Goal: Task Accomplishment & Management: Use online tool/utility

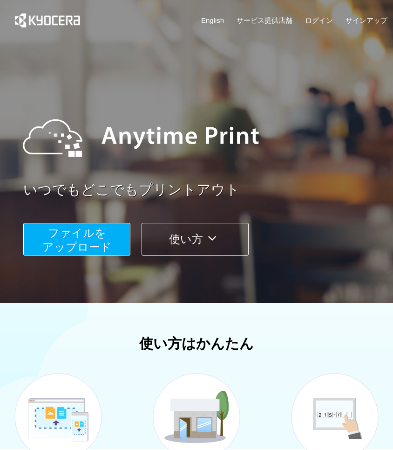
click at [100, 235] on span "ファイルを ​​アップロード" at bounding box center [76, 240] width 69 height 27
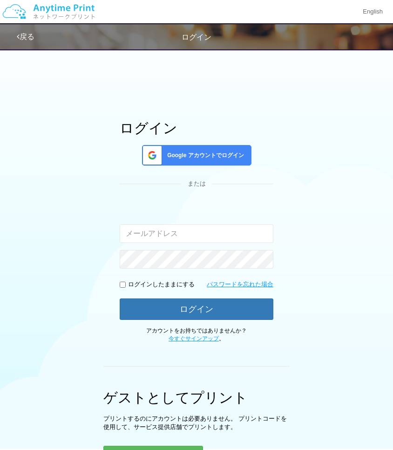
click at [205, 155] on span "Google アカウントでログイン" at bounding box center [204, 156] width 81 height 8
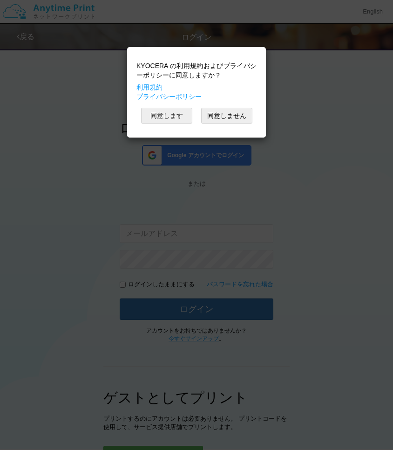
click at [174, 119] on button "同意します" at bounding box center [166, 116] width 51 height 16
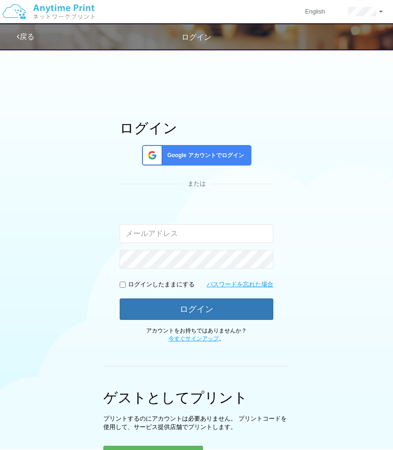
click at [206, 152] on span "Google アカウントでログイン" at bounding box center [204, 156] width 81 height 8
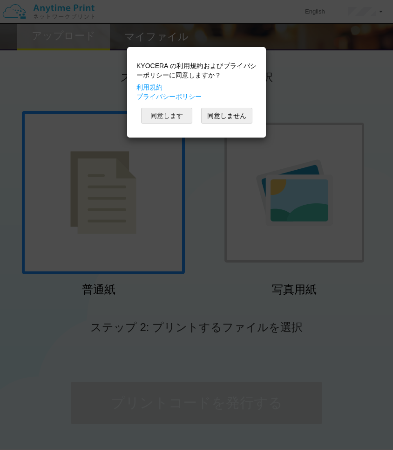
click at [169, 112] on button "同意します" at bounding box center [166, 116] width 51 height 16
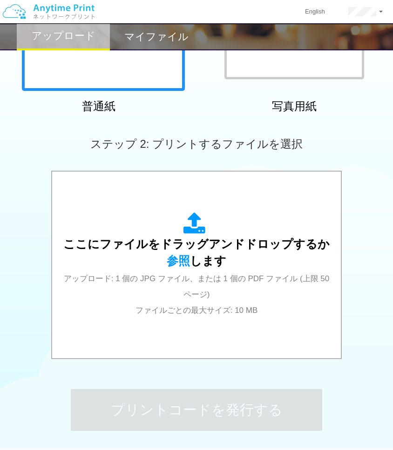
scroll to position [186, 0]
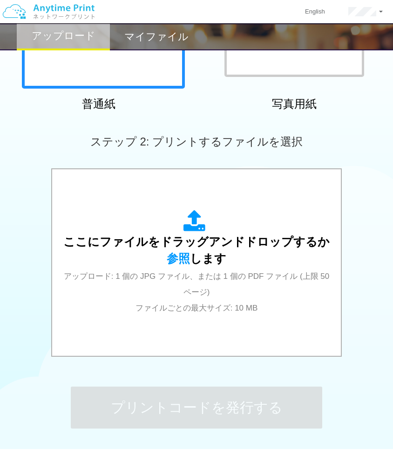
click at [146, 196] on div "ここにファイルをドラッグアンドドロップするか 参照 します アップロード: 1 個の JPG ファイル、または 1 個の PDF ファイル (上限 50 ペー…" at bounding box center [197, 263] width 270 height 168
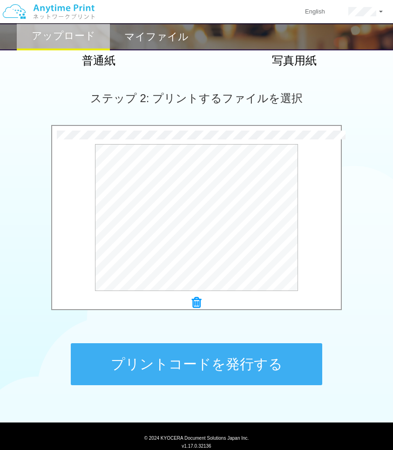
scroll to position [237, 0]
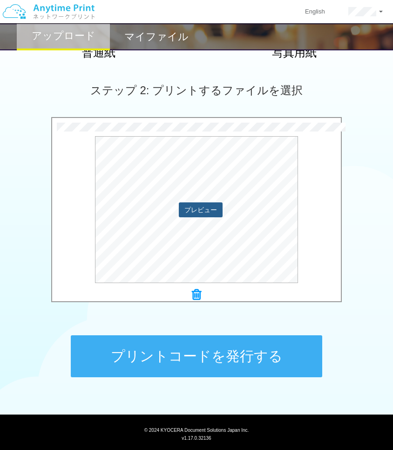
click at [199, 211] on button "プレビュー" at bounding box center [201, 209] width 44 height 15
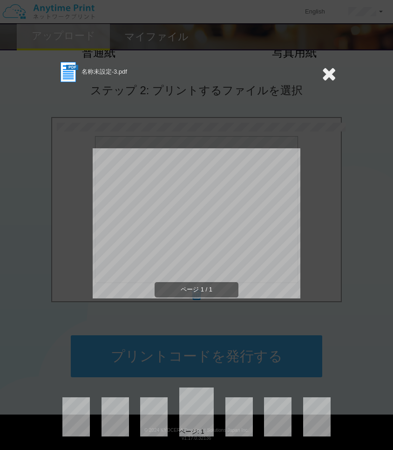
click at [328, 78] on icon at bounding box center [329, 73] width 14 height 19
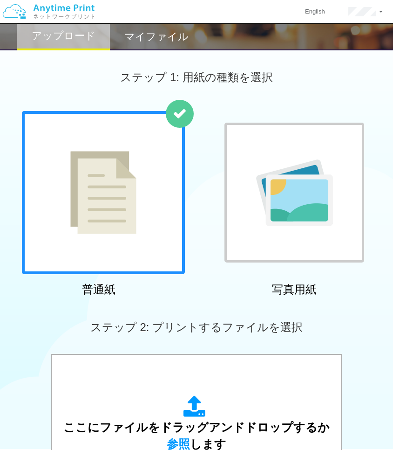
click at [89, 169] on img at bounding box center [103, 192] width 66 height 83
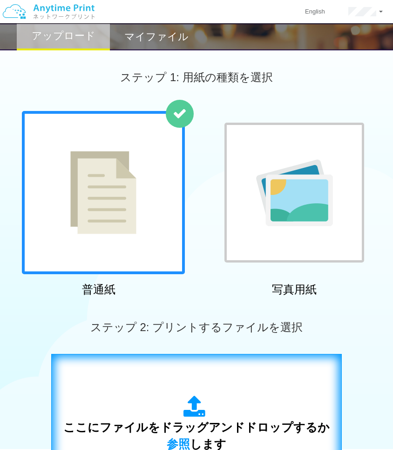
click at [143, 420] on div "ここにファイルをドラッグアンドドロップするか 参照 します アップロード: 1 個の JPG ファイル、または 1 個の PDF ファイル (上限 50 ペー…" at bounding box center [196, 447] width 271 height 105
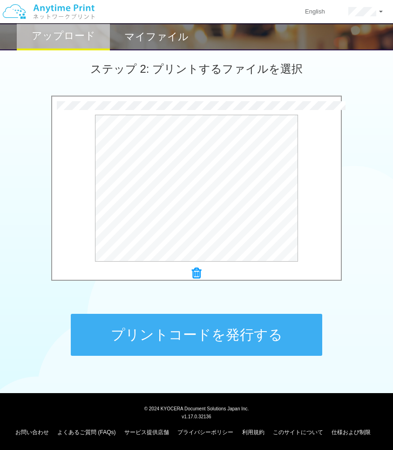
scroll to position [259, 0]
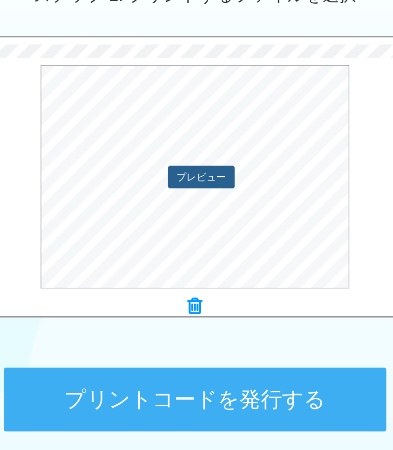
click at [200, 188] on button "プレビュー" at bounding box center [201, 187] width 44 height 15
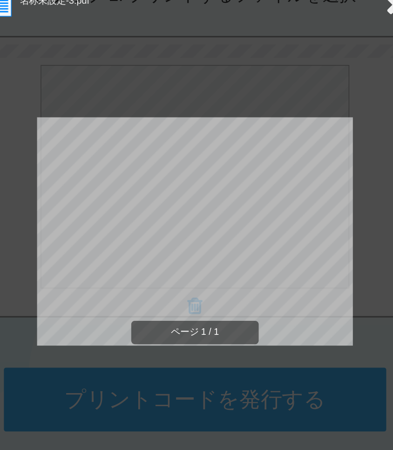
click at [233, 93] on div "ページ 1 / 1" at bounding box center [197, 231] width 208 height 294
click at [214, 113] on div "ページ 1 / 1" at bounding box center [197, 231] width 208 height 294
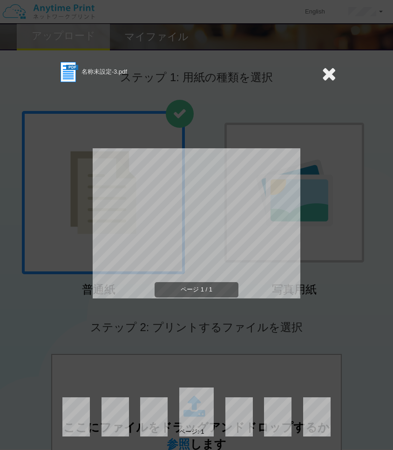
click at [329, 75] on icon at bounding box center [329, 73] width 14 height 19
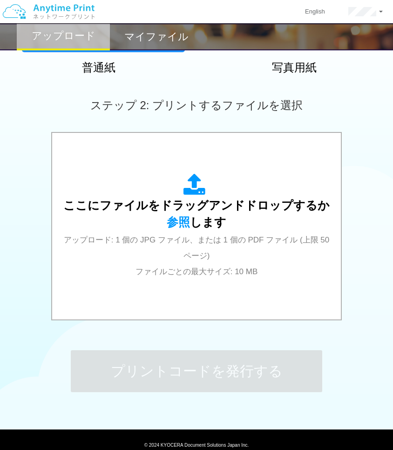
scroll to position [223, 0]
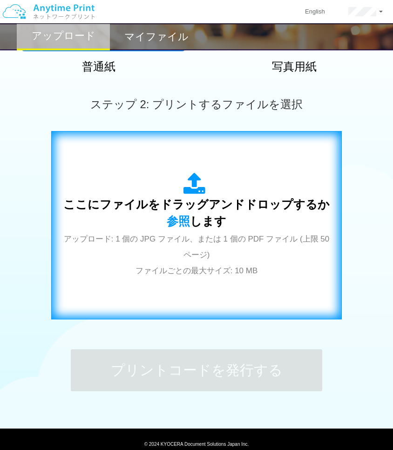
click at [193, 185] on icon at bounding box center [197, 183] width 26 height 23
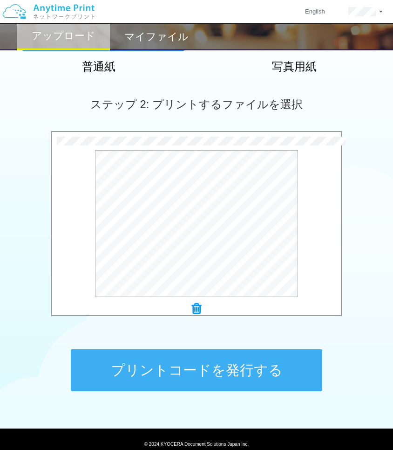
click at [199, 359] on button "プリントコードを発行する" at bounding box center [197, 370] width 252 height 42
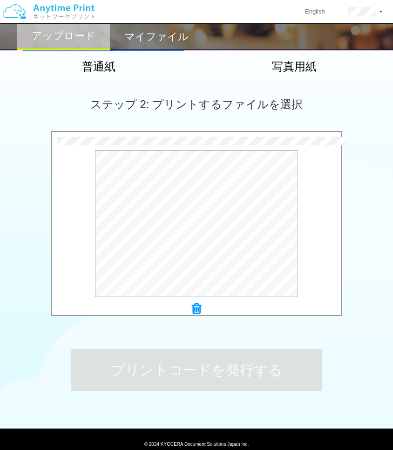
scroll to position [0, 0]
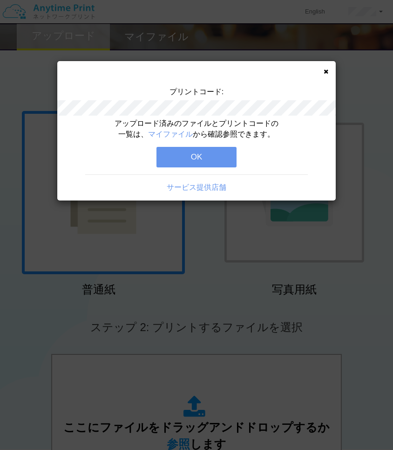
click at [195, 153] on button "OK" at bounding box center [197, 157] width 80 height 21
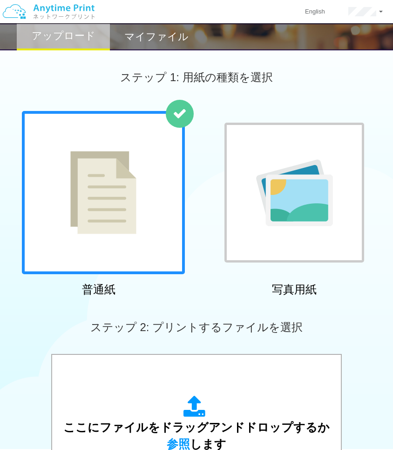
click at [151, 39] on h2 "マイファイル" at bounding box center [156, 36] width 64 height 11
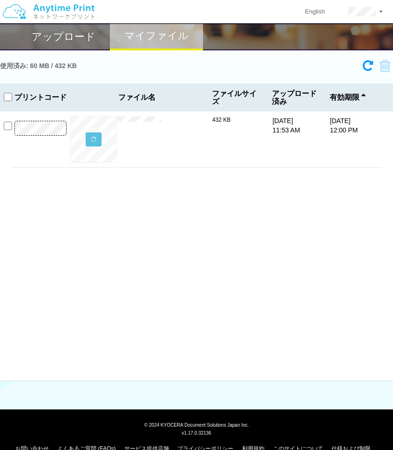
click at [85, 40] on h2 "アップロード" at bounding box center [64, 36] width 64 height 11
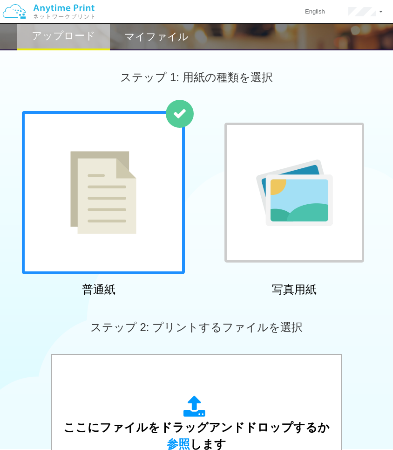
click at [57, 12] on img at bounding box center [48, 11] width 99 height 33
click at [82, 9] on img at bounding box center [48, 11] width 99 height 33
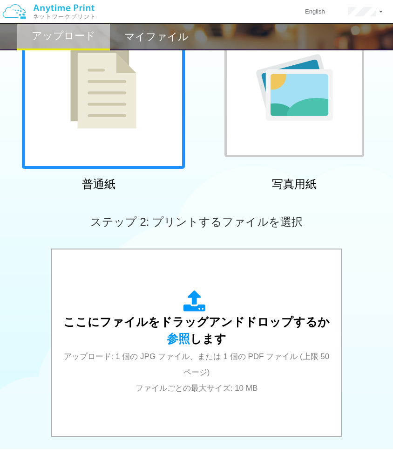
scroll to position [107, 0]
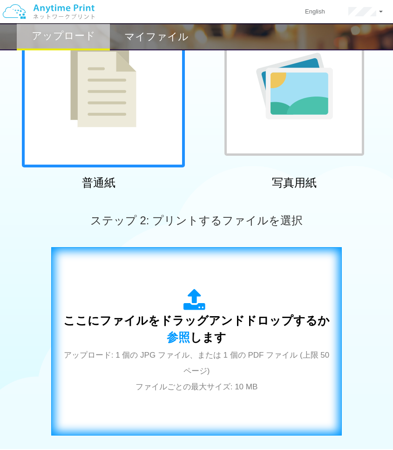
click at [191, 307] on icon at bounding box center [197, 300] width 26 height 23
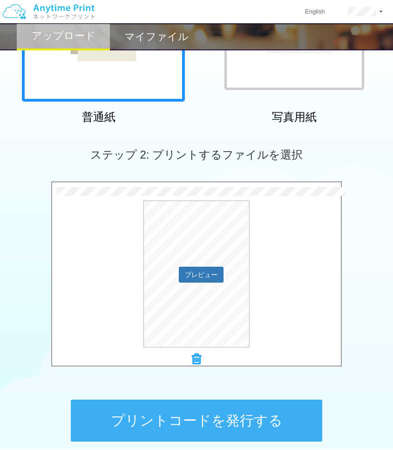
scroll to position [259, 0]
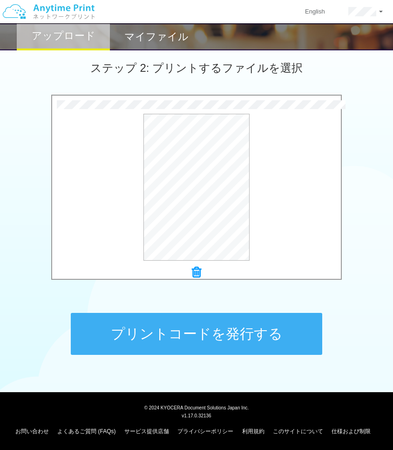
click at [198, 276] on icon at bounding box center [196, 272] width 9 height 12
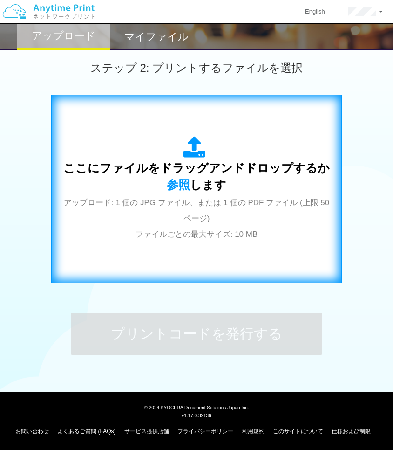
click at [183, 207] on div "ここにファイルをドラッグアンドドロップするか 参照 します アップロード: 1 個の JPG ファイル、または 1 個の PDF ファイル (上限 50 ペー…" at bounding box center [196, 188] width 271 height 105
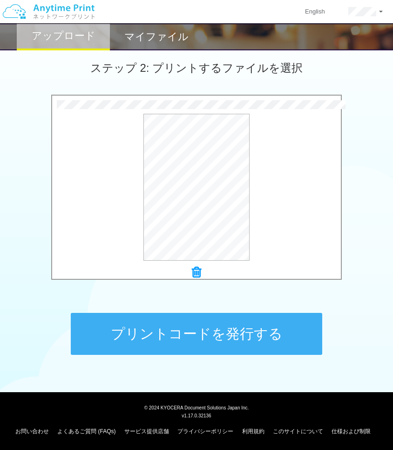
click at [171, 322] on button "プリントコードを発行する" at bounding box center [197, 334] width 252 height 42
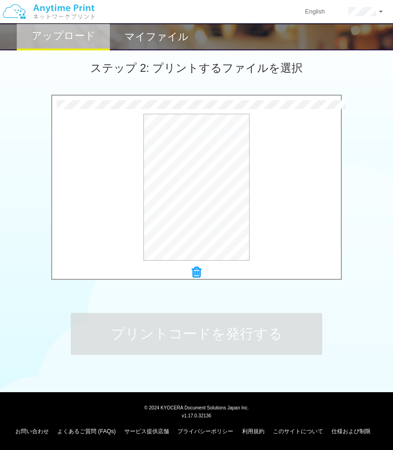
scroll to position [0, 0]
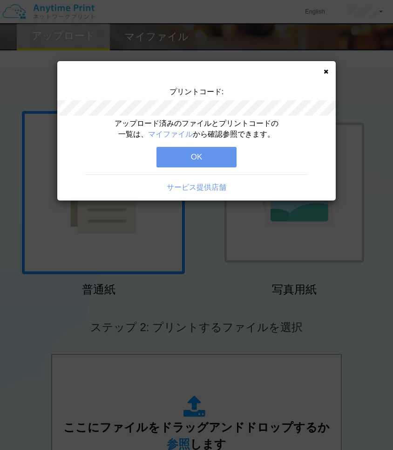
click at [183, 158] on button "OK" at bounding box center [197, 157] width 80 height 21
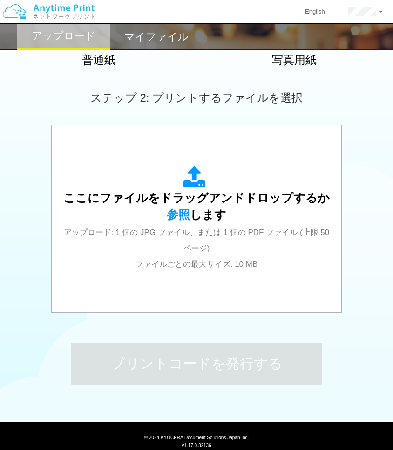
scroll to position [259, 0]
